Goal: Task Accomplishment & Management: Manage account settings

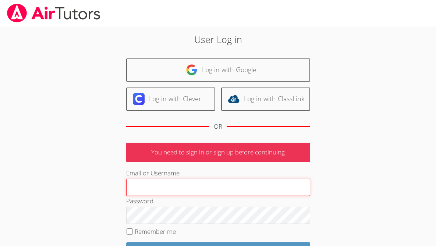
scroll to position [49, 0]
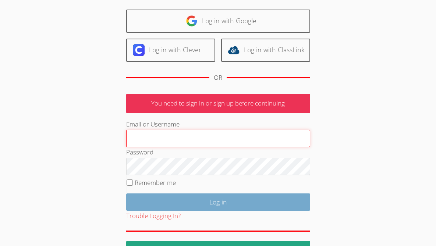
type input "megankull@yahoo.com"
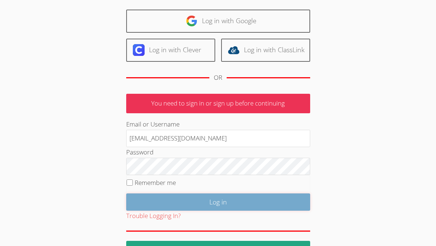
click at [216, 200] on input "Log in" at bounding box center [218, 201] width 184 height 17
